Goal: Task Accomplishment & Management: Manage account settings

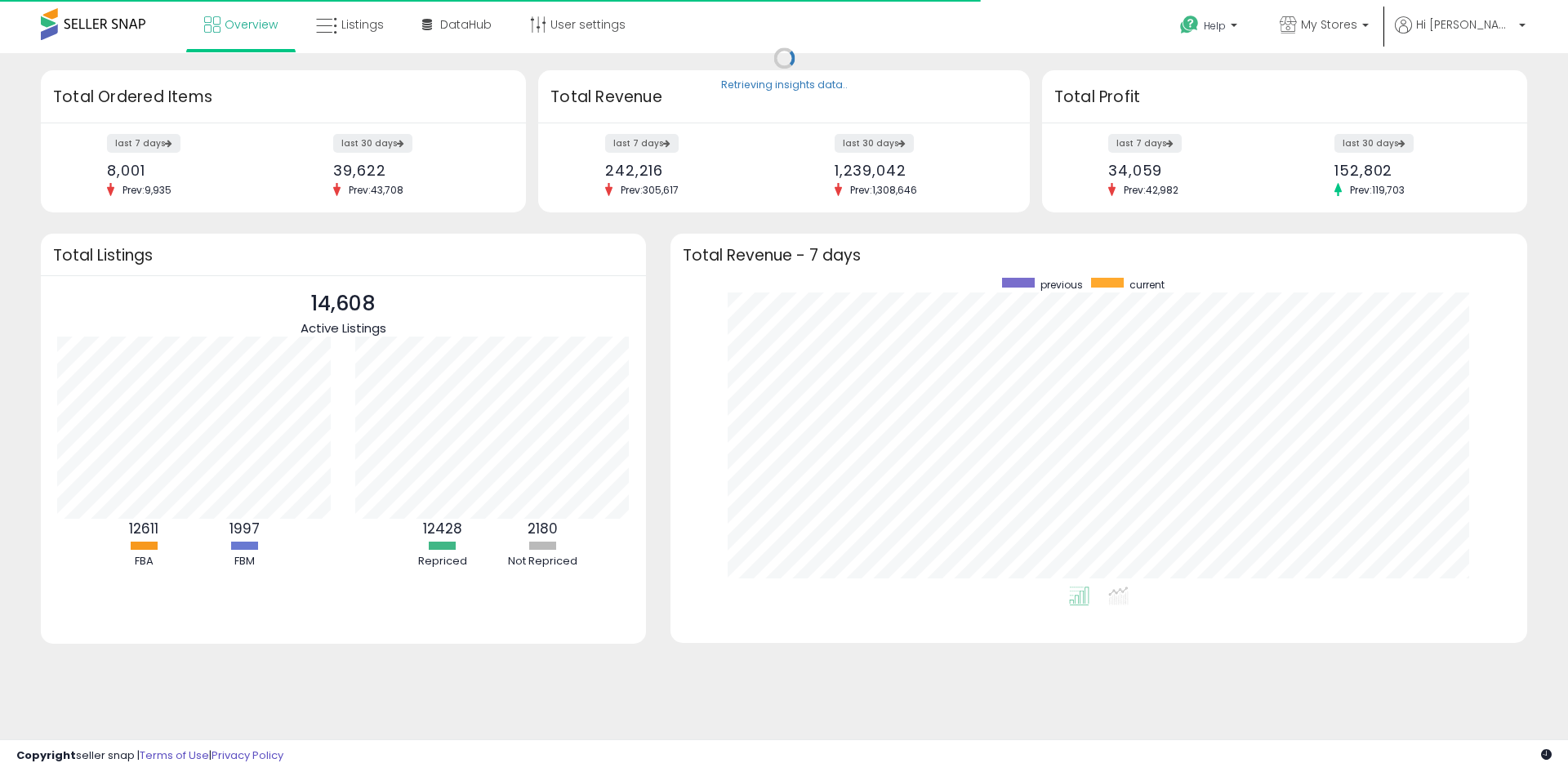
scroll to position [308, 824]
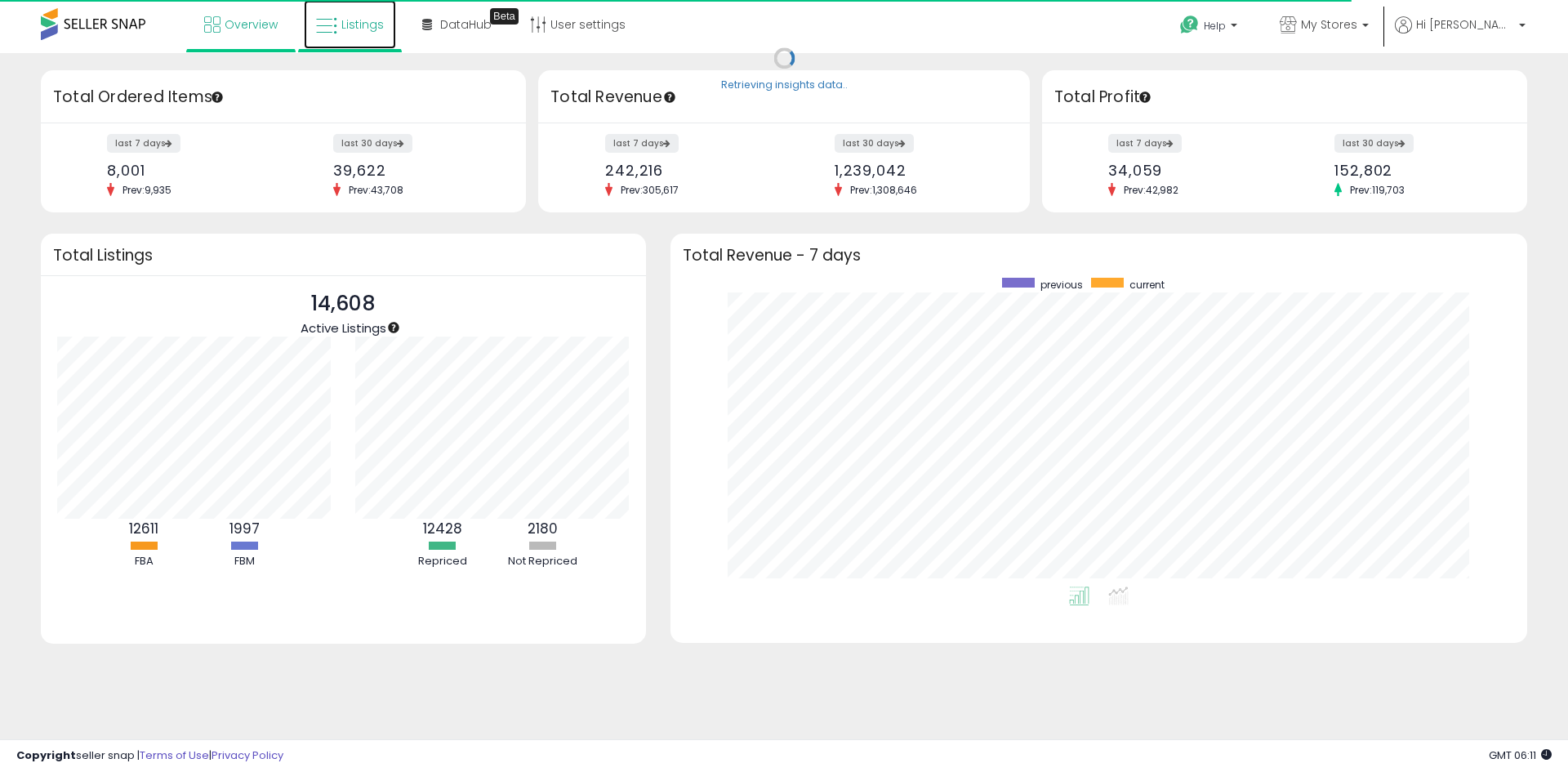
click at [365, 37] on link "Listings" at bounding box center [350, 24] width 92 height 49
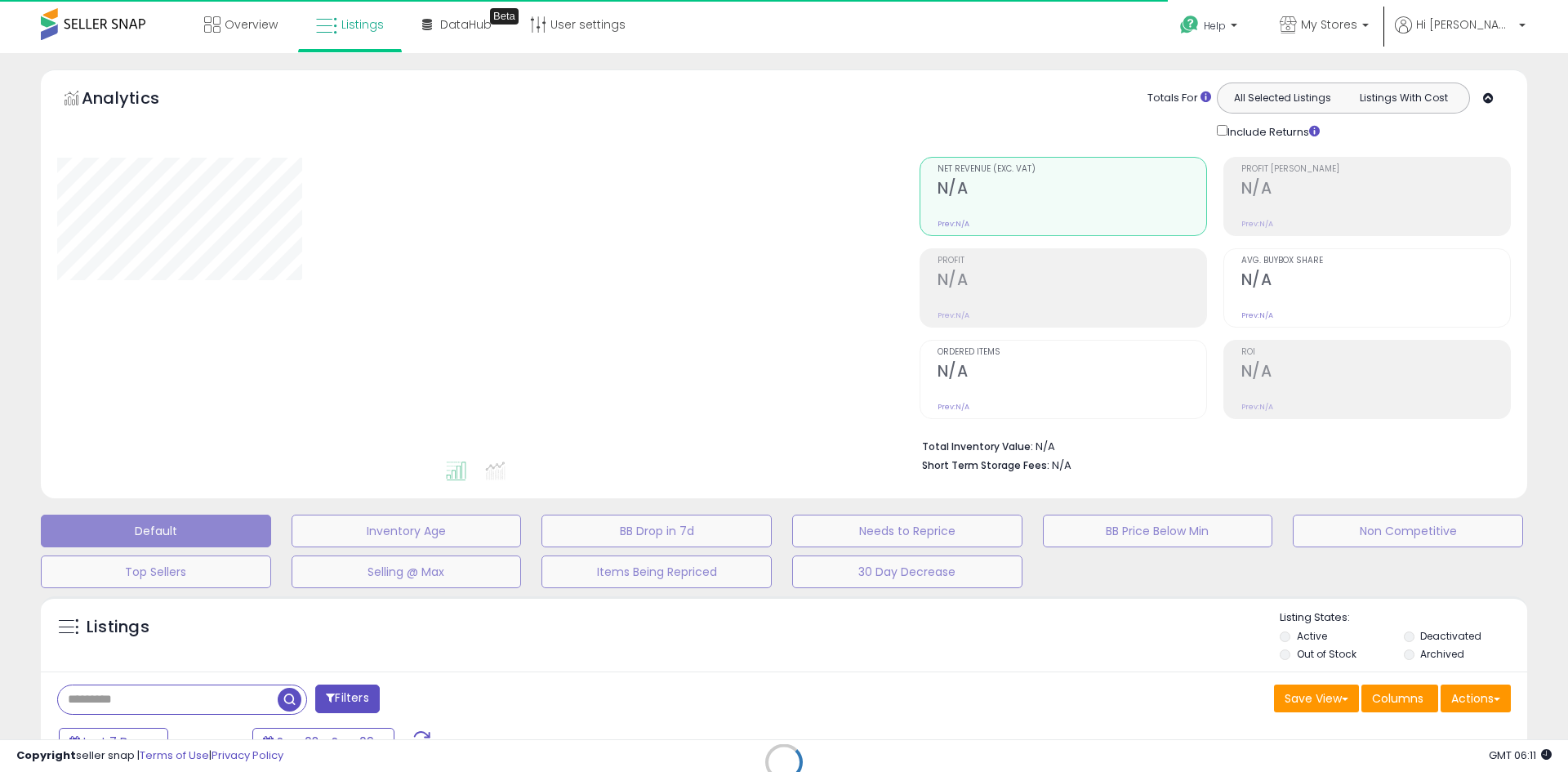
click at [236, 707] on div "Retrieving listings data.." at bounding box center [784, 774] width 1511 height 372
click at [246, 699] on div "Retrieving listings data.." at bounding box center [784, 774] width 1511 height 372
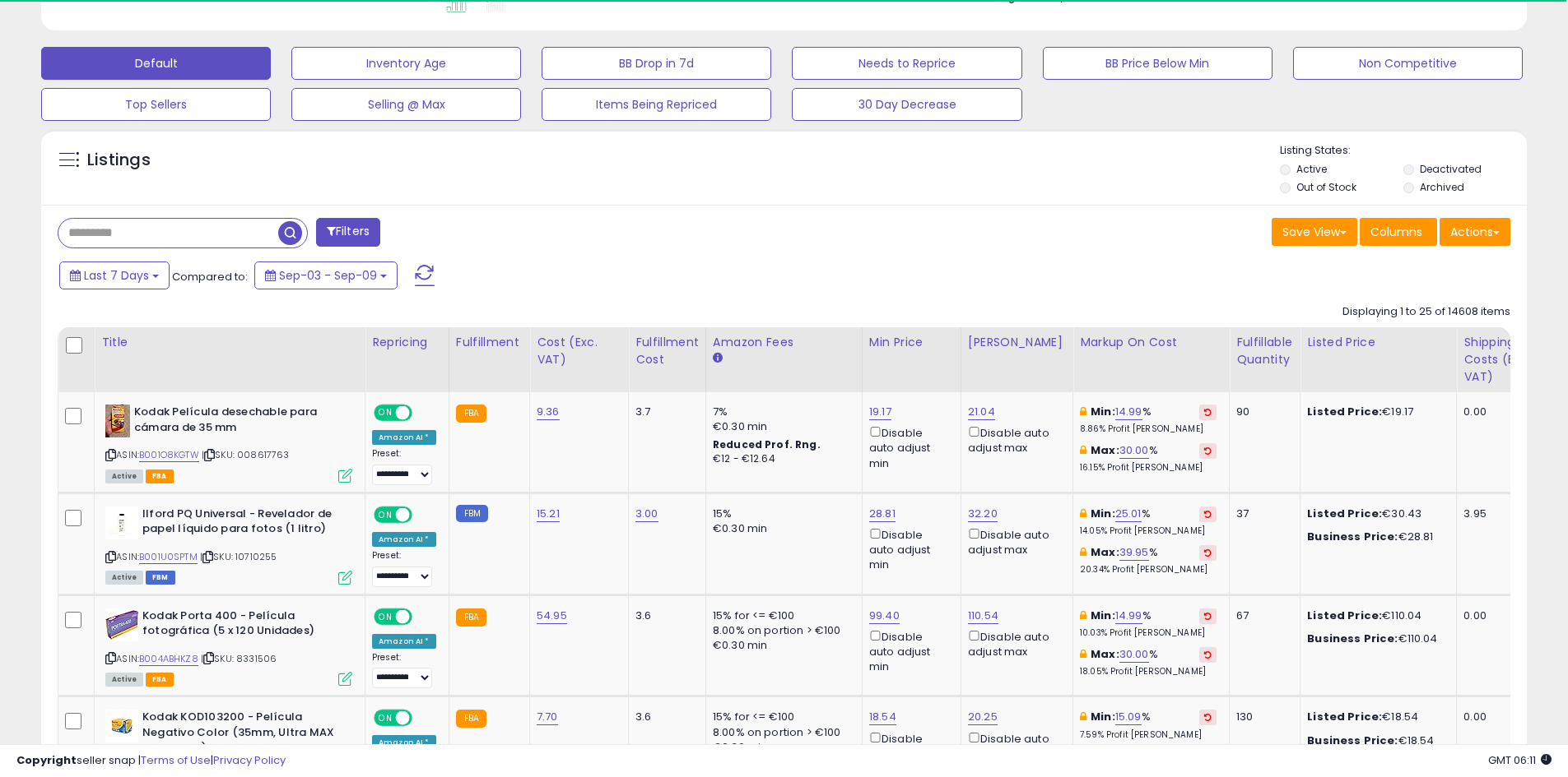
scroll to position [494, 0]
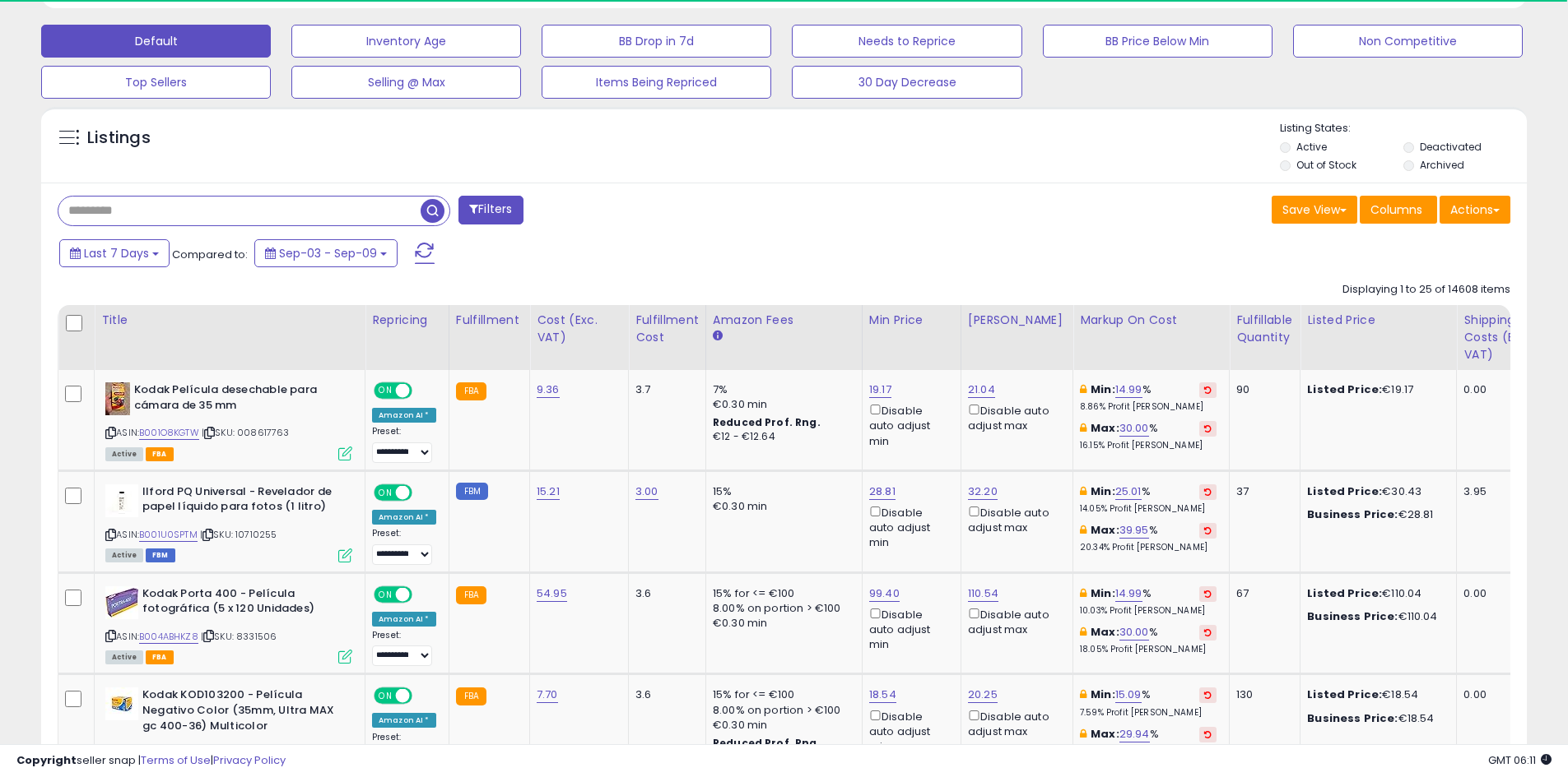
click at [201, 204] on input "text" at bounding box center [239, 210] width 362 height 29
paste input "**********"
type input "**********"
click at [437, 211] on span "button" at bounding box center [432, 211] width 24 height 24
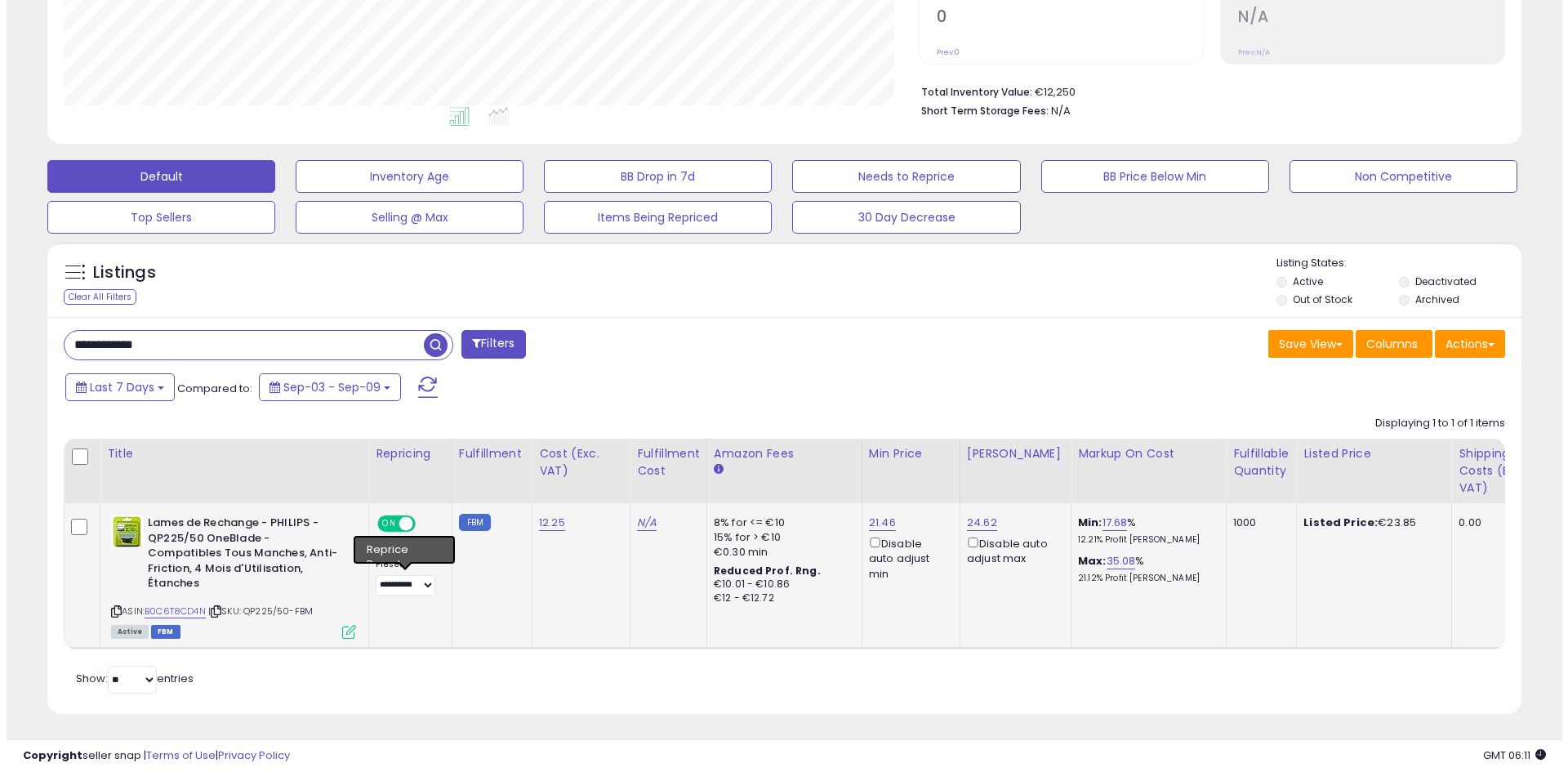
scroll to position [335, 855]
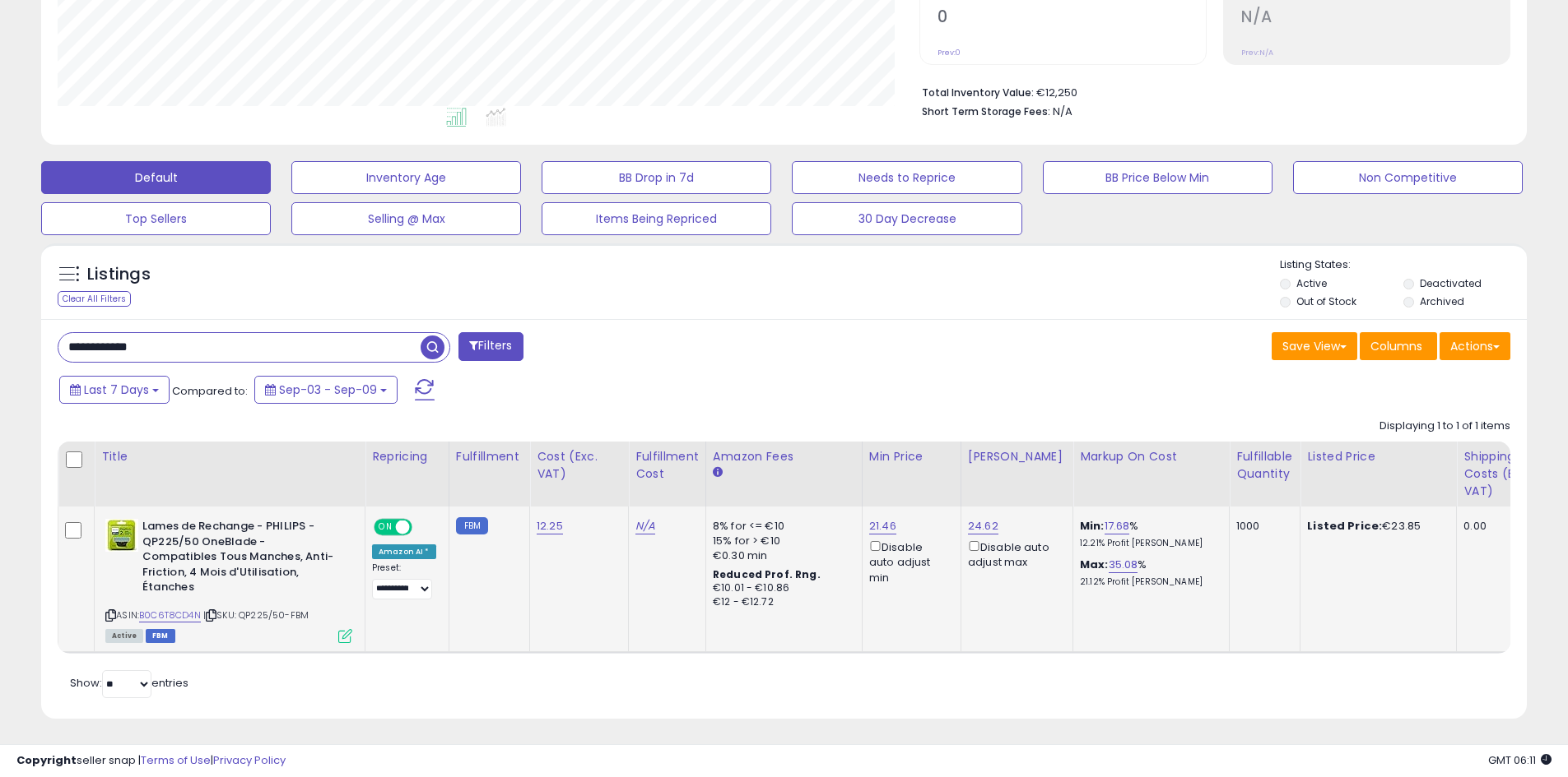
click at [339, 629] on icon at bounding box center [345, 636] width 14 height 14
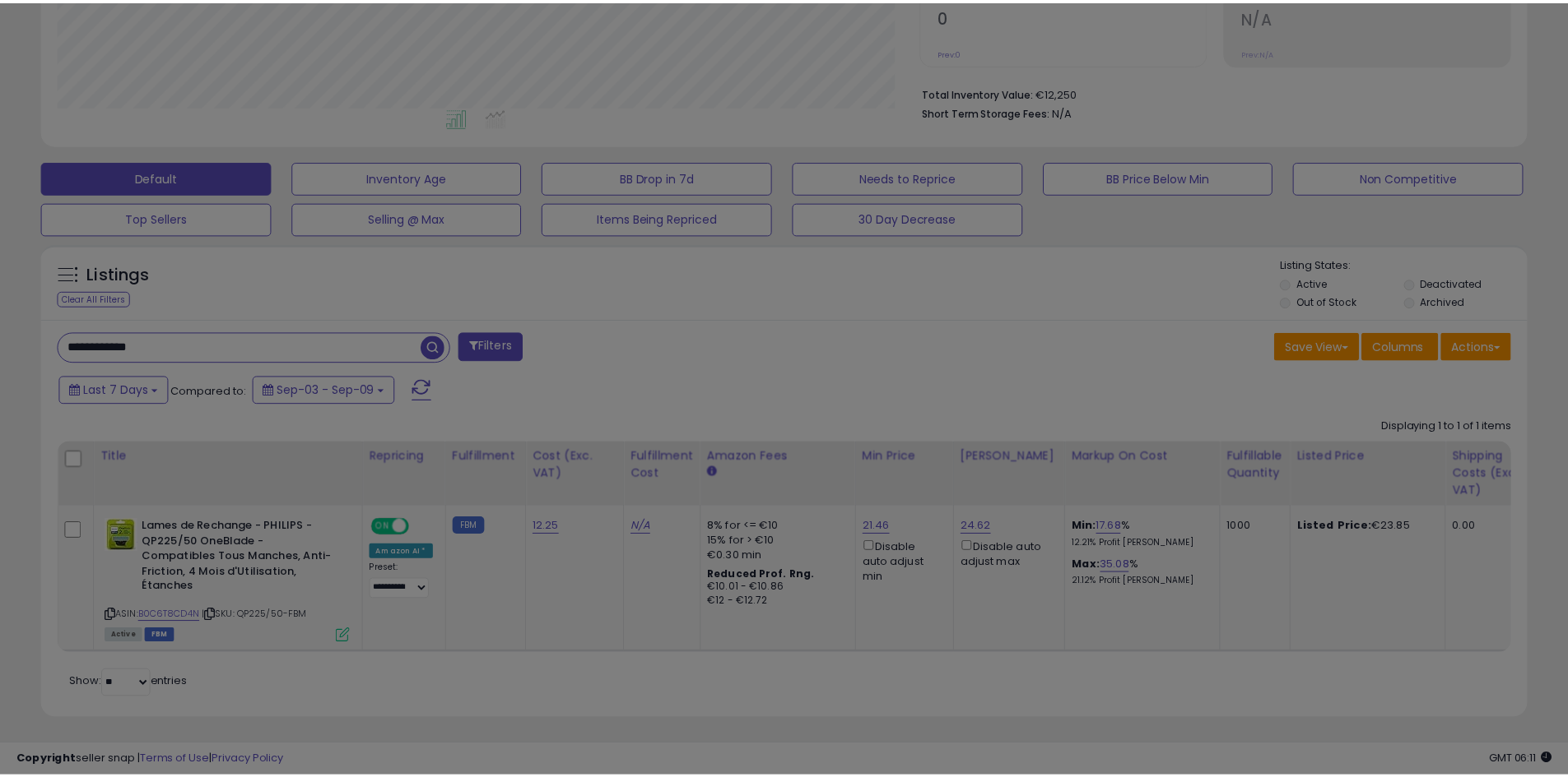
scroll to position [337, 869]
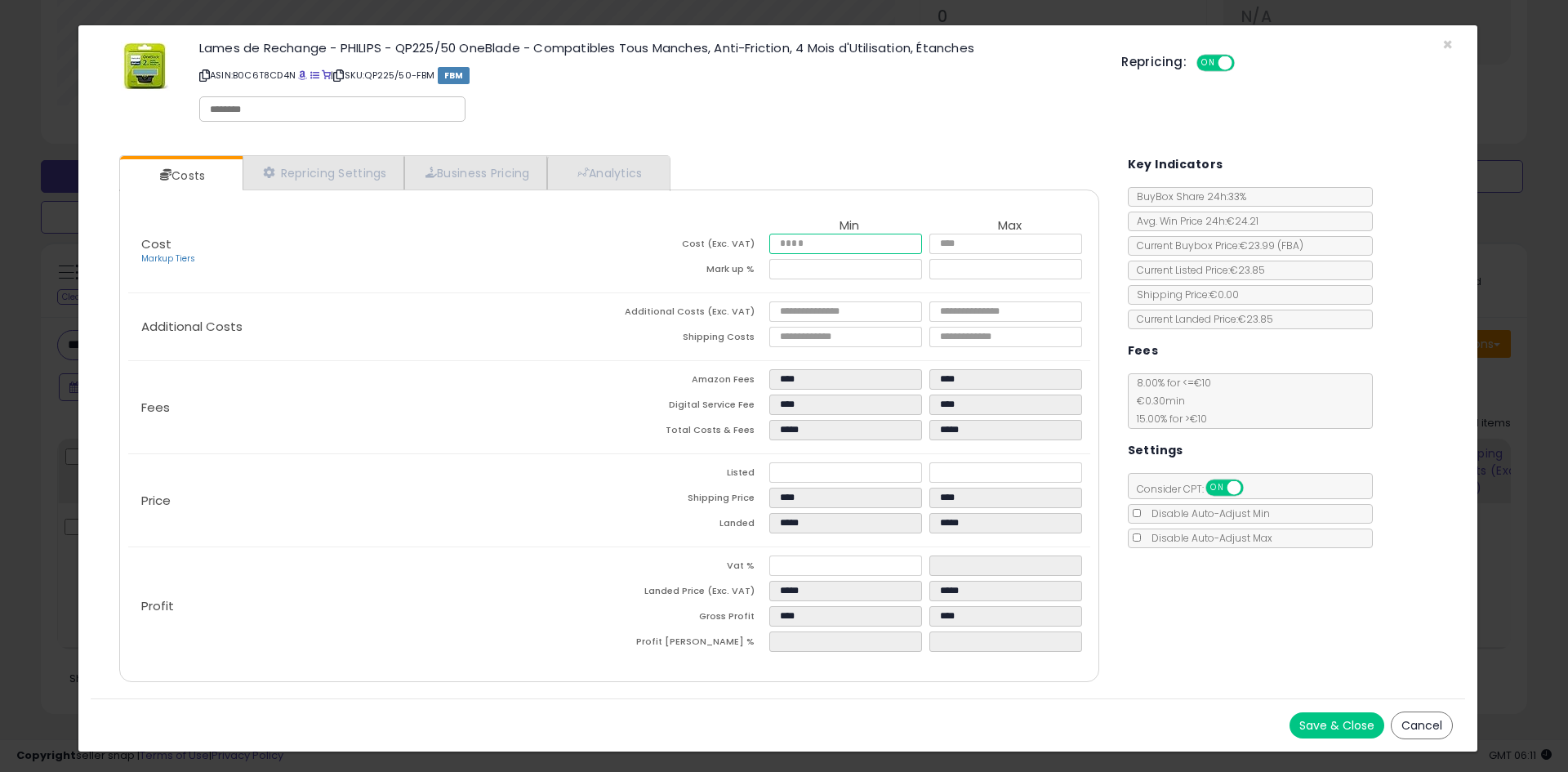
drag, startPoint x: 808, startPoint y: 246, endPoint x: 760, endPoint y: 247, distance: 48.0
click at [760, 247] on tr "Cost (Exc. VAT) ***** *****" at bounding box center [849, 246] width 481 height 25
click at [1450, 50] on div "Repricing: ON OFF" at bounding box center [1287, 61] width 331 height 24
click at [1444, 46] on span "×" at bounding box center [1448, 44] width 11 height 24
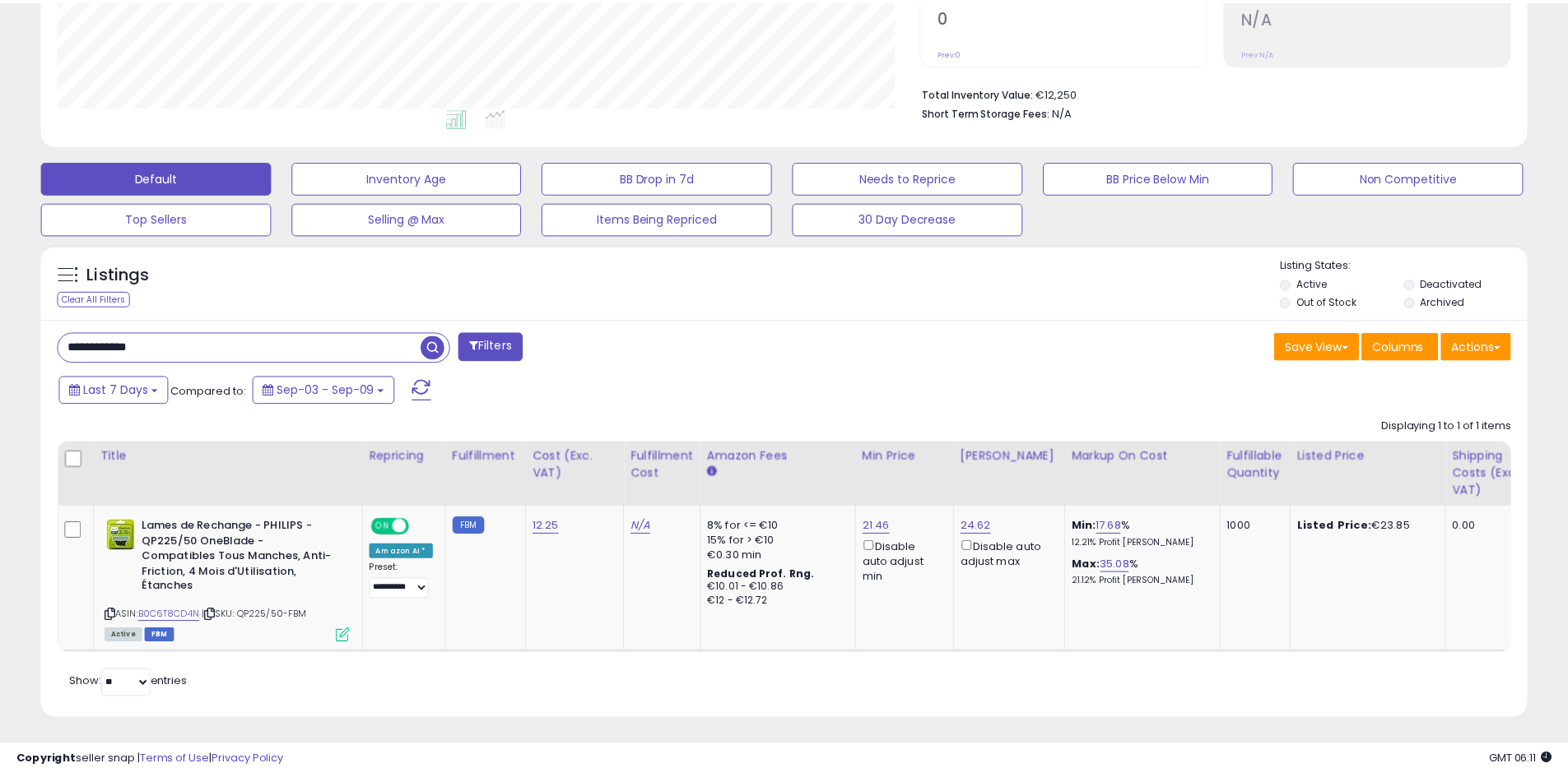
scroll to position [822059, 822053]
